Goal: Find specific page/section: Find specific page/section

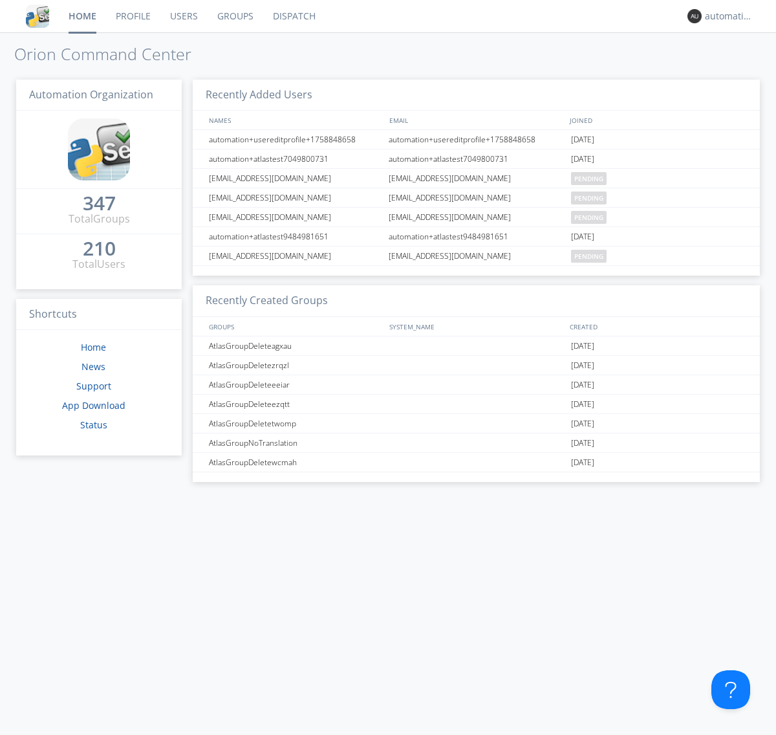
click at [293, 16] on link "Dispatch" at bounding box center [294, 16] width 62 height 32
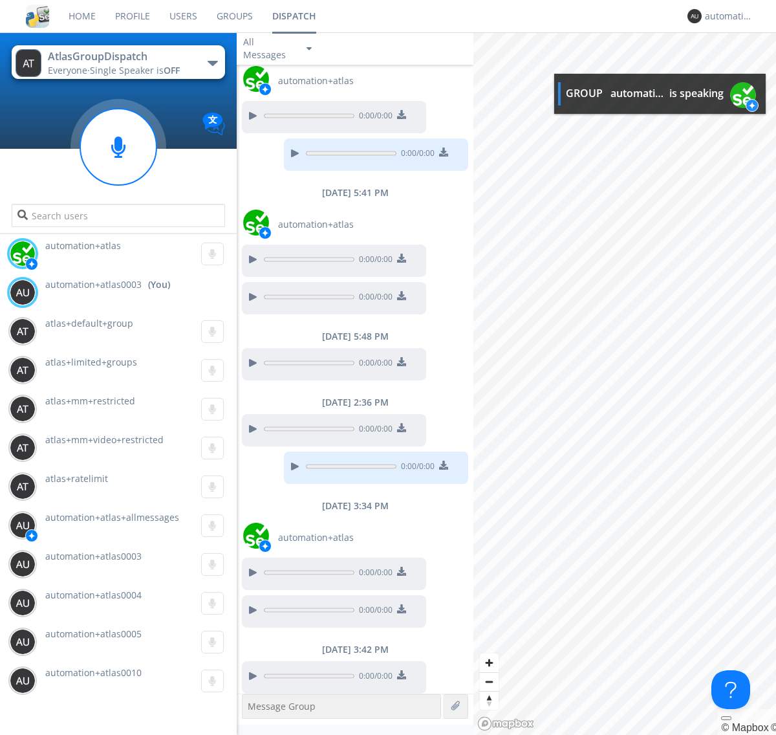
scroll to position [38, 0]
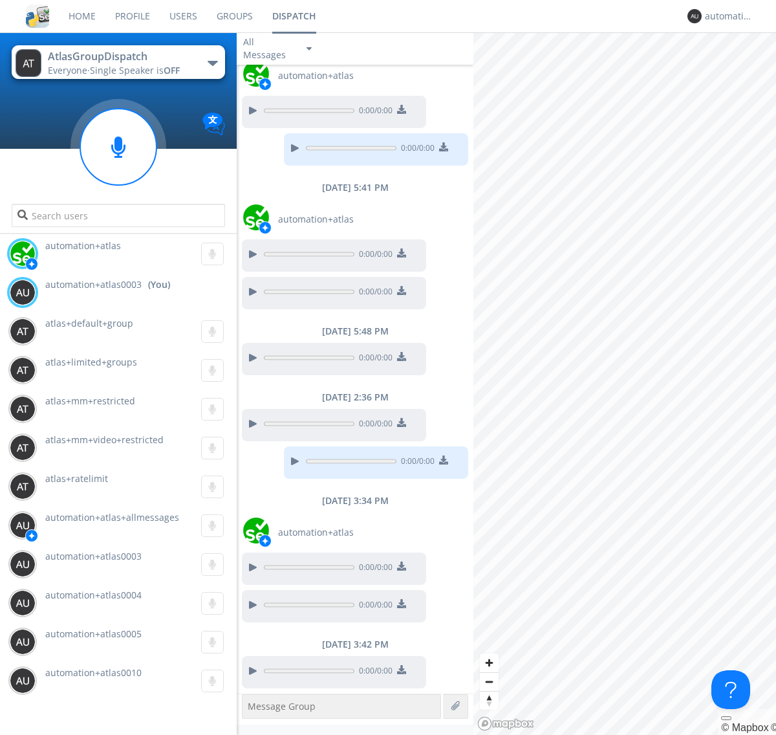
click at [252, 671] on div at bounding box center [252, 671] width 16 height 16
click at [726, 16] on div "automation+atlas0003" at bounding box center [729, 16] width 49 height 13
